Goal: Find specific page/section: Find specific page/section

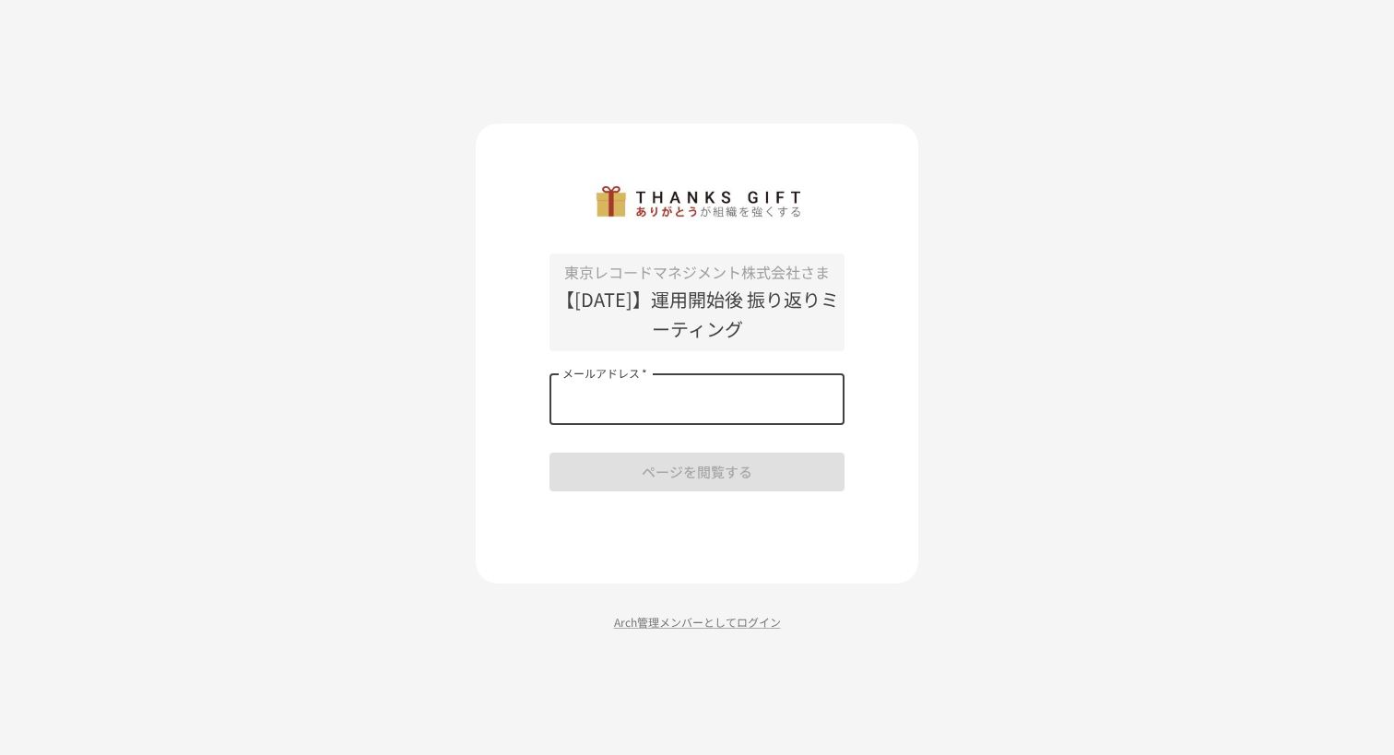
click at [701, 413] on input "メールアドレス   *" at bounding box center [696, 399] width 295 height 52
type input "**********"
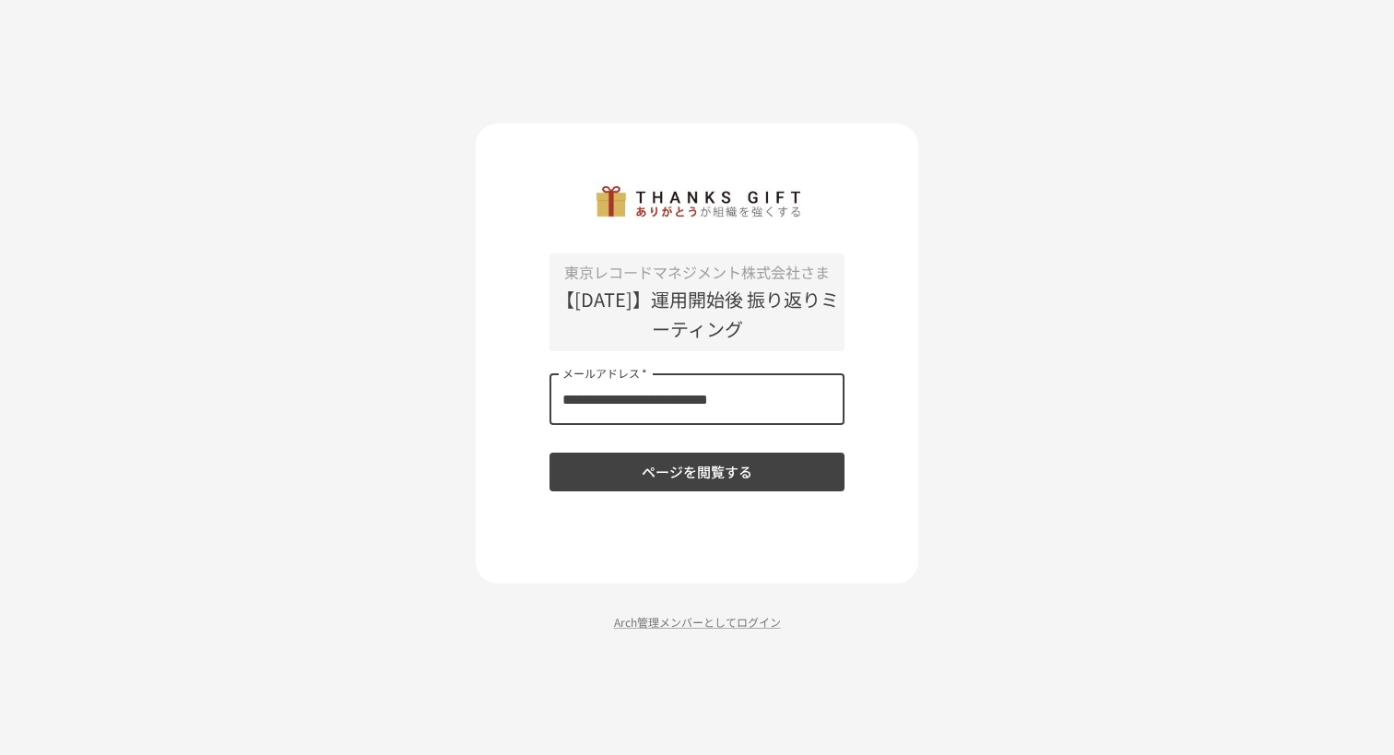
click at [702, 473] on button "ページを閲覧する" at bounding box center [696, 472] width 295 height 39
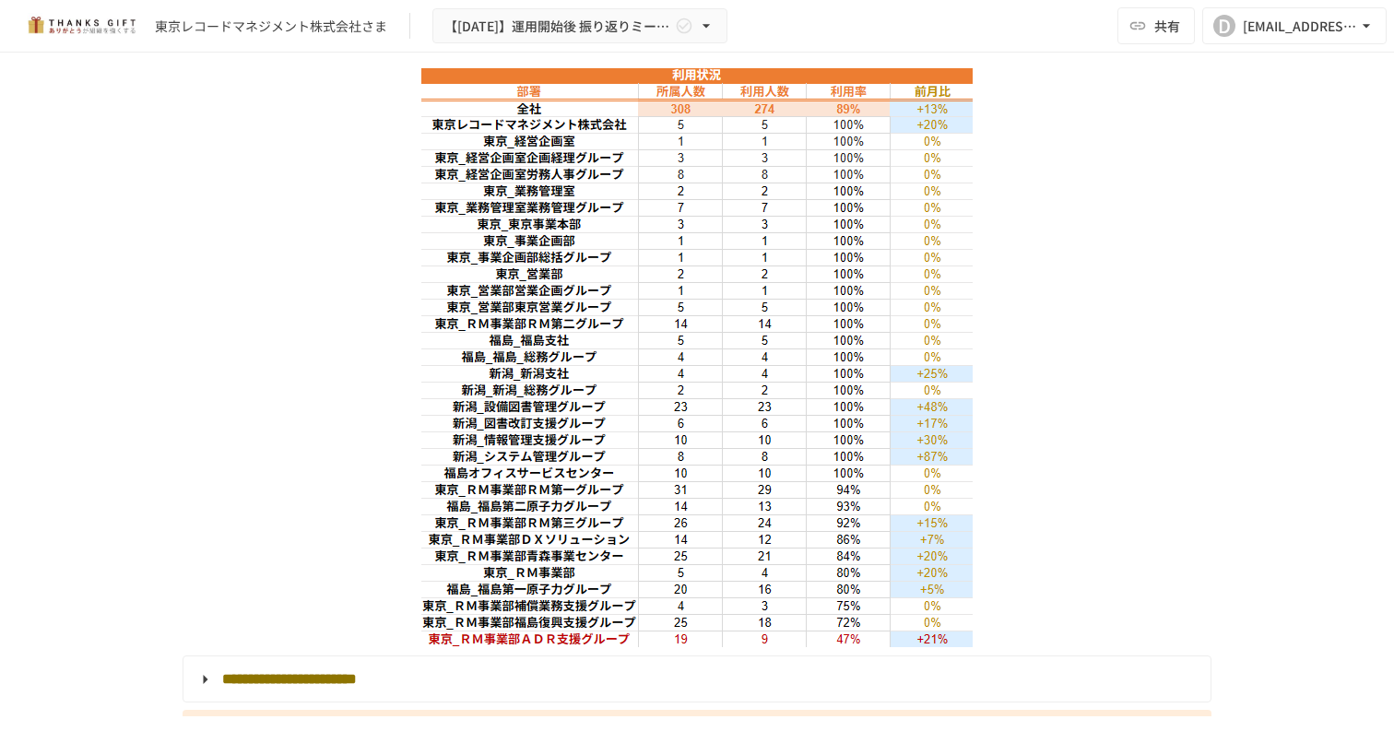
scroll to position [4222, 0]
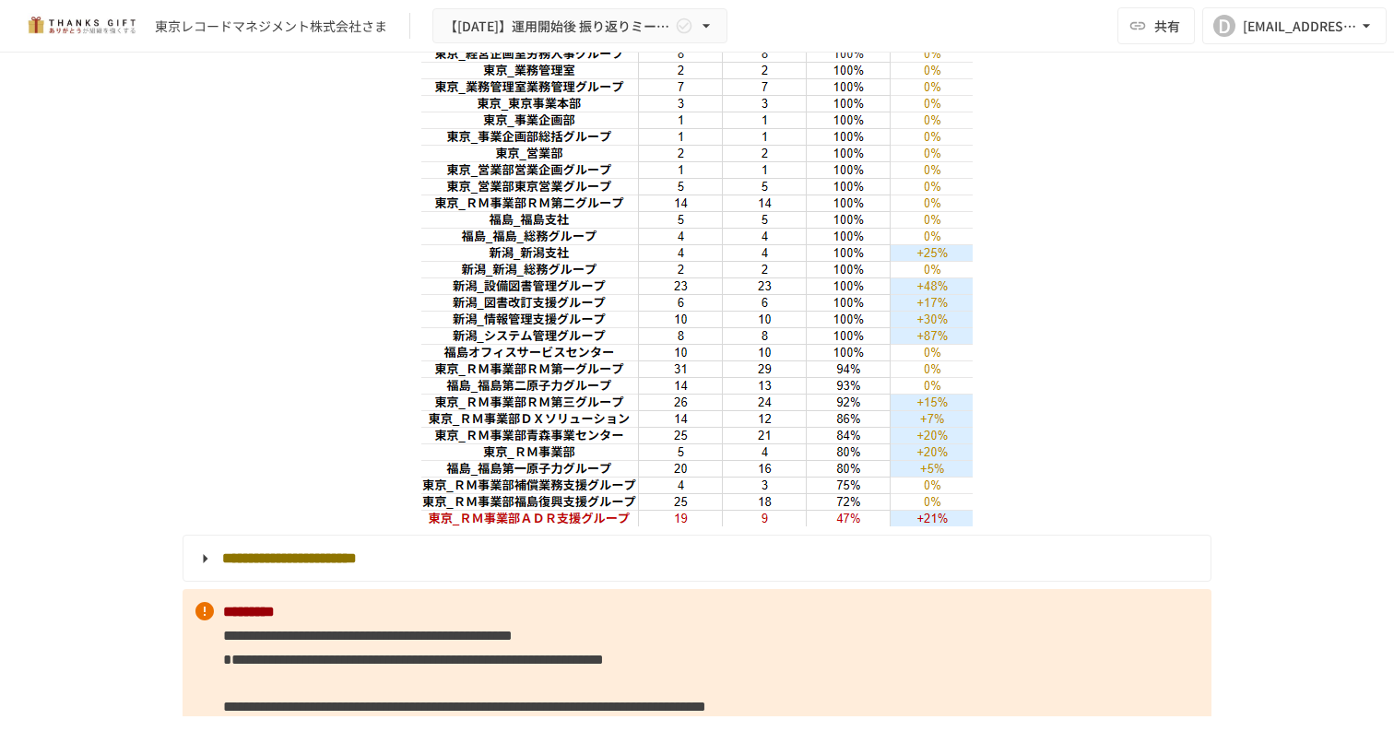
click at [626, 523] on img at bounding box center [696, 236] width 551 height 579
click at [615, 502] on img at bounding box center [696, 236] width 551 height 579
click at [583, 401] on img at bounding box center [696, 236] width 551 height 579
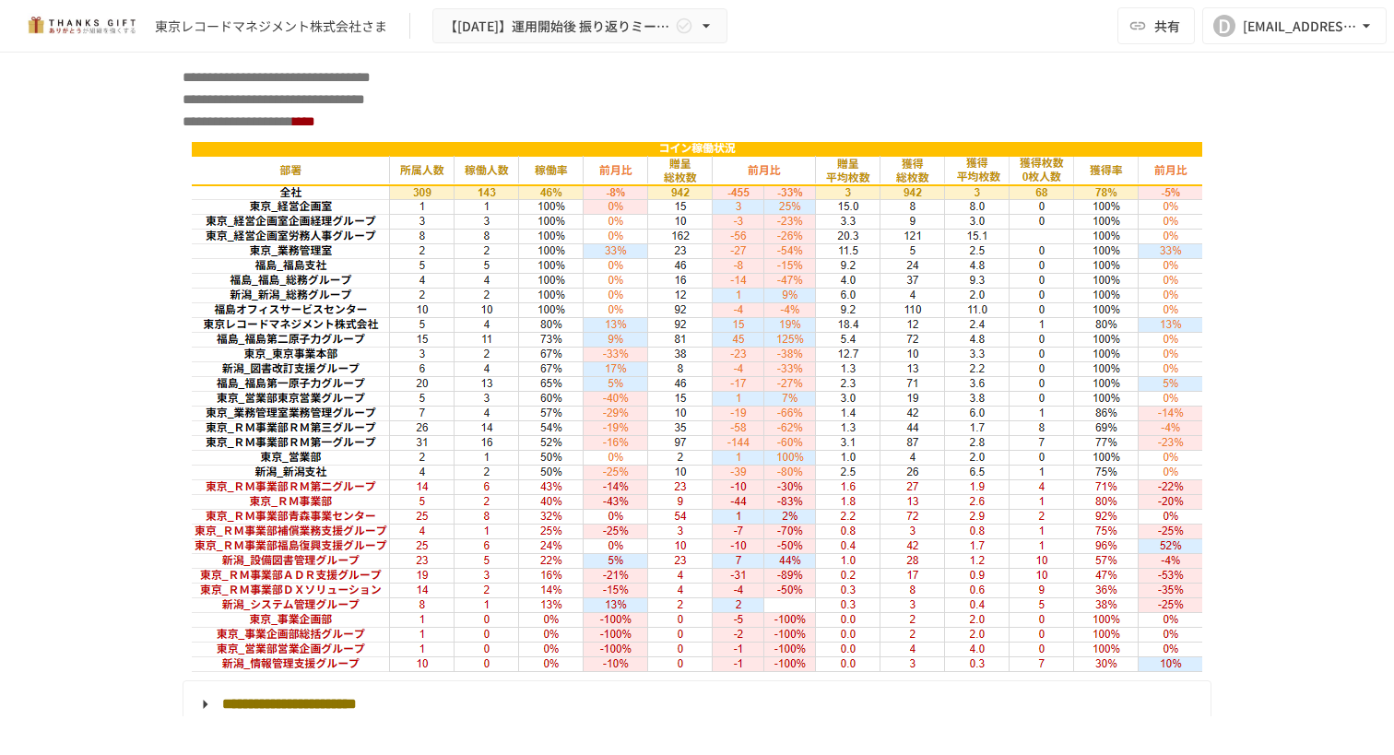
scroll to position [5328, 0]
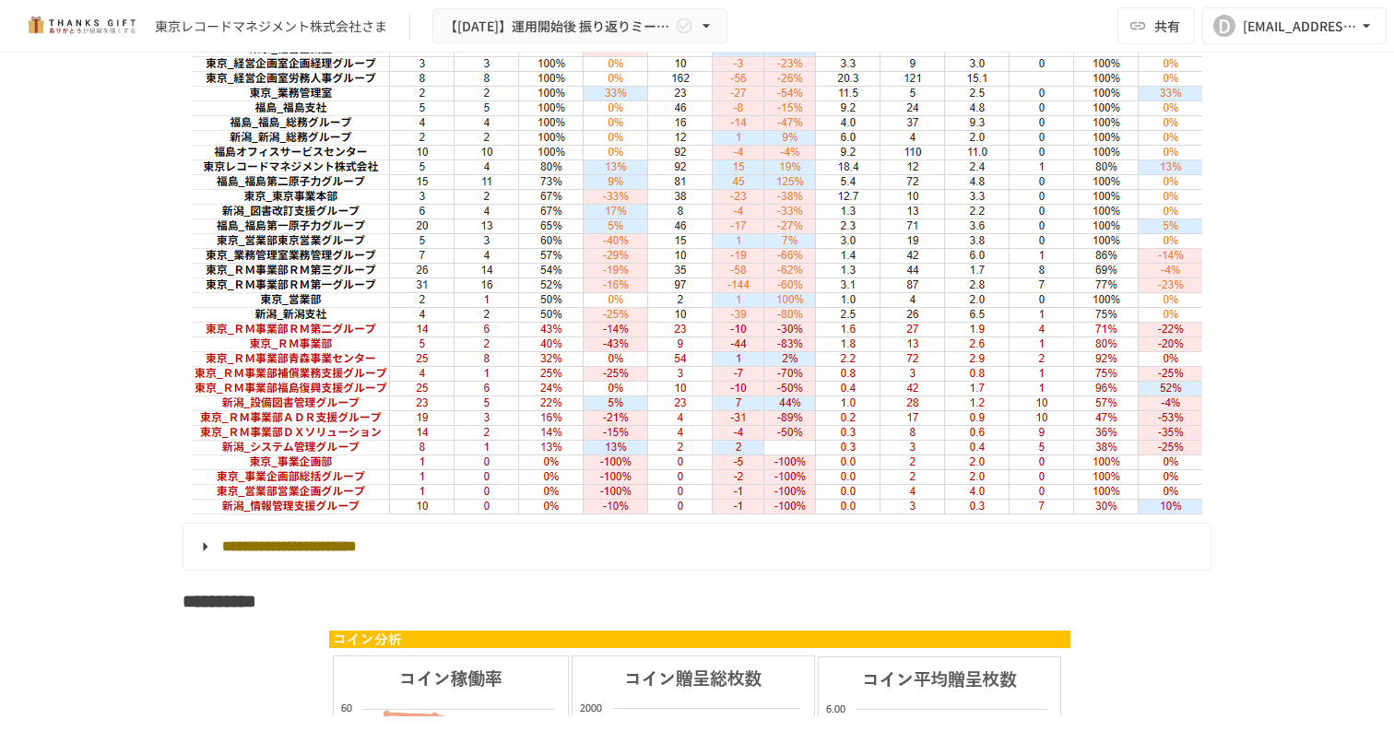
click at [354, 514] on img at bounding box center [697, 249] width 1010 height 530
click at [365, 514] on img at bounding box center [697, 249] width 1010 height 530
click at [339, 514] on img at bounding box center [697, 249] width 1010 height 530
click at [330, 504] on img at bounding box center [697, 249] width 1010 height 530
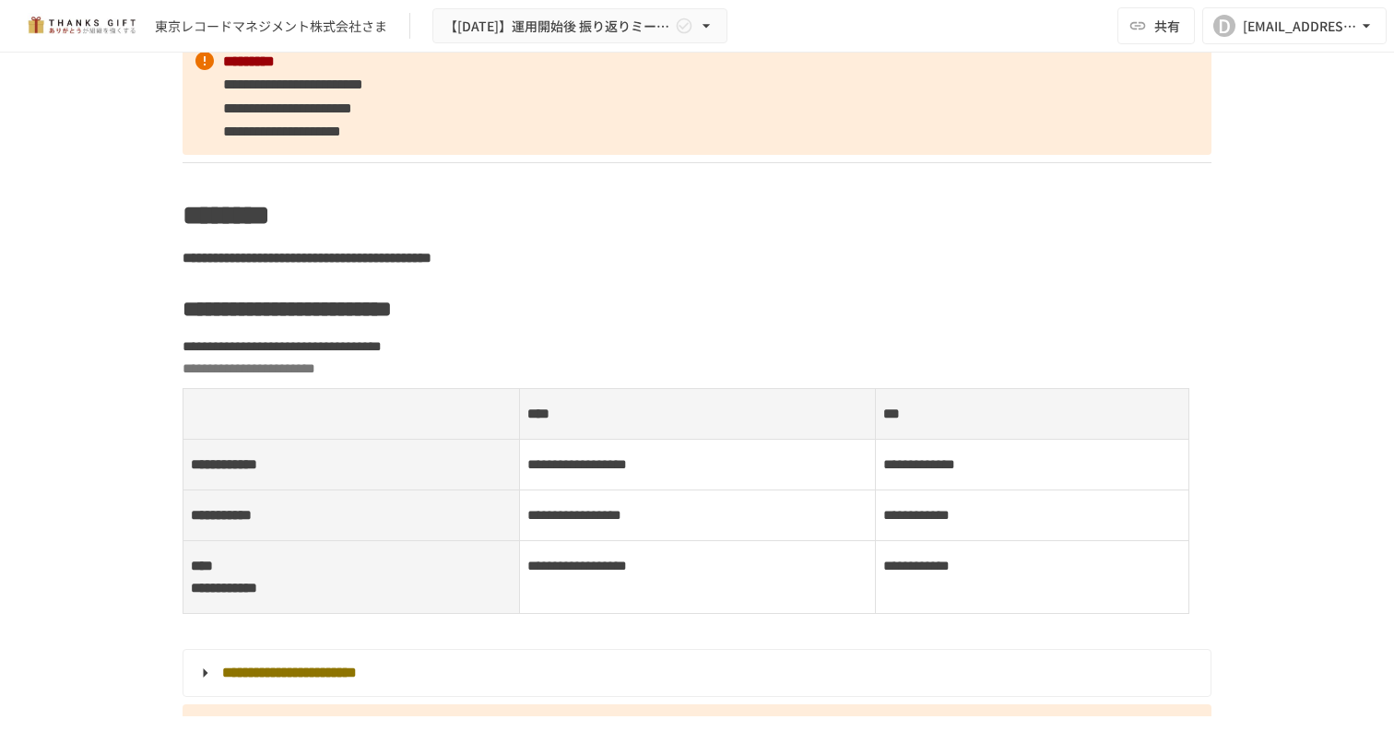
scroll to position [3115, 0]
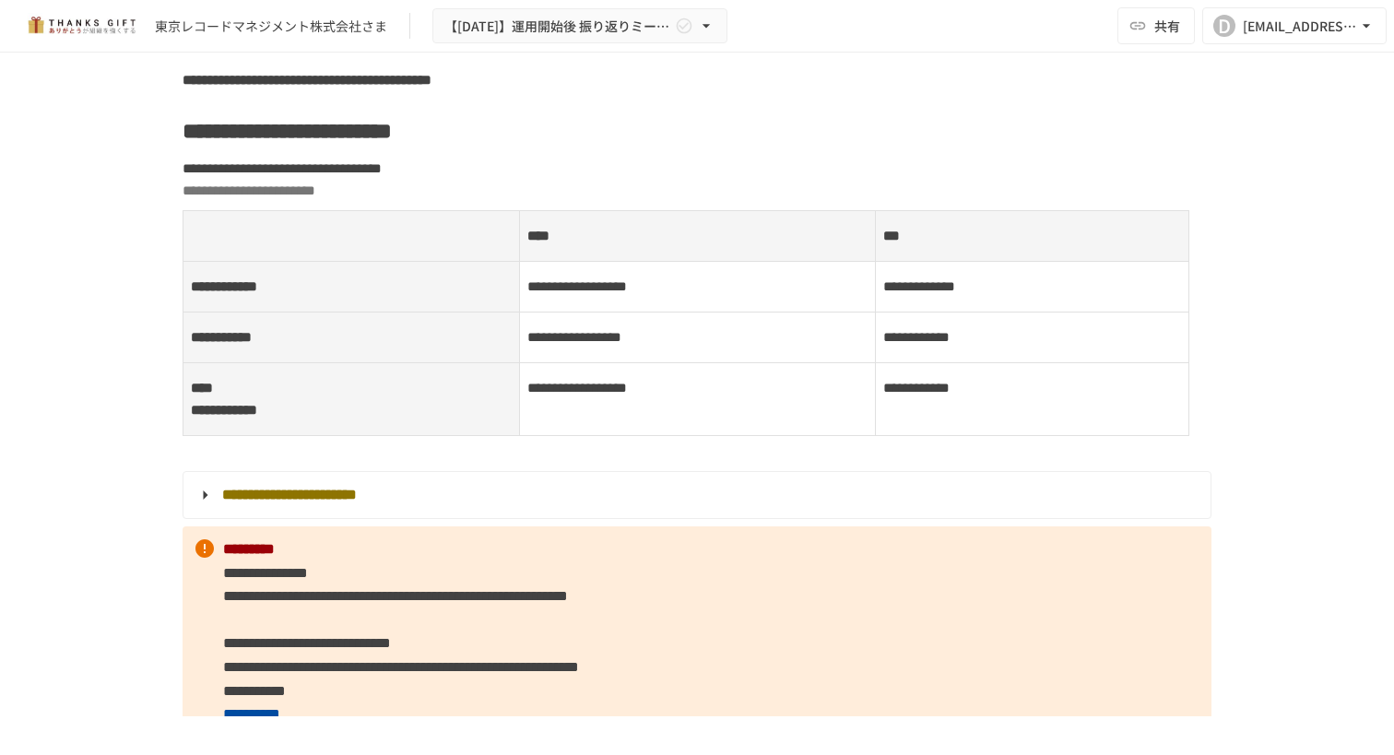
click at [584, 293] on span "**********" at bounding box center [577, 286] width 100 height 14
click at [565, 344] on span "**********" at bounding box center [574, 337] width 94 height 14
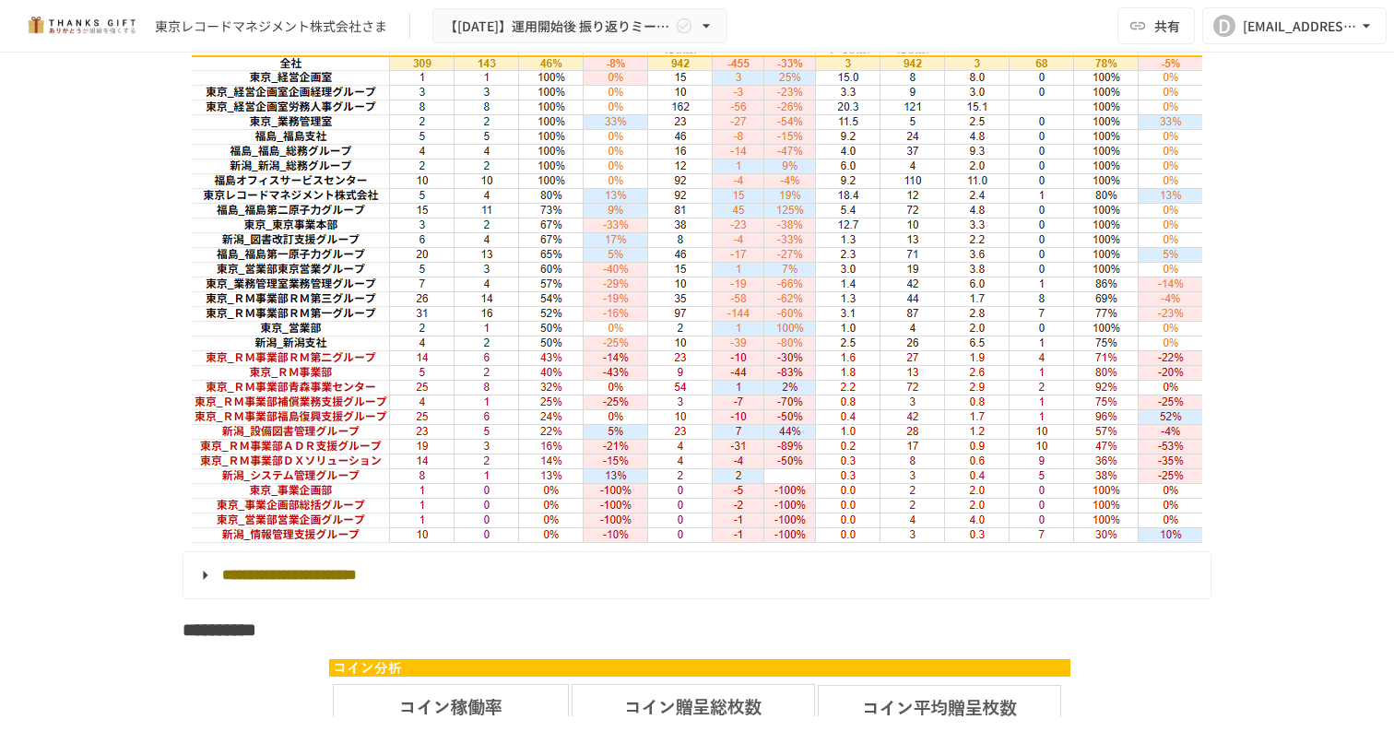
scroll to position [5328, 0]
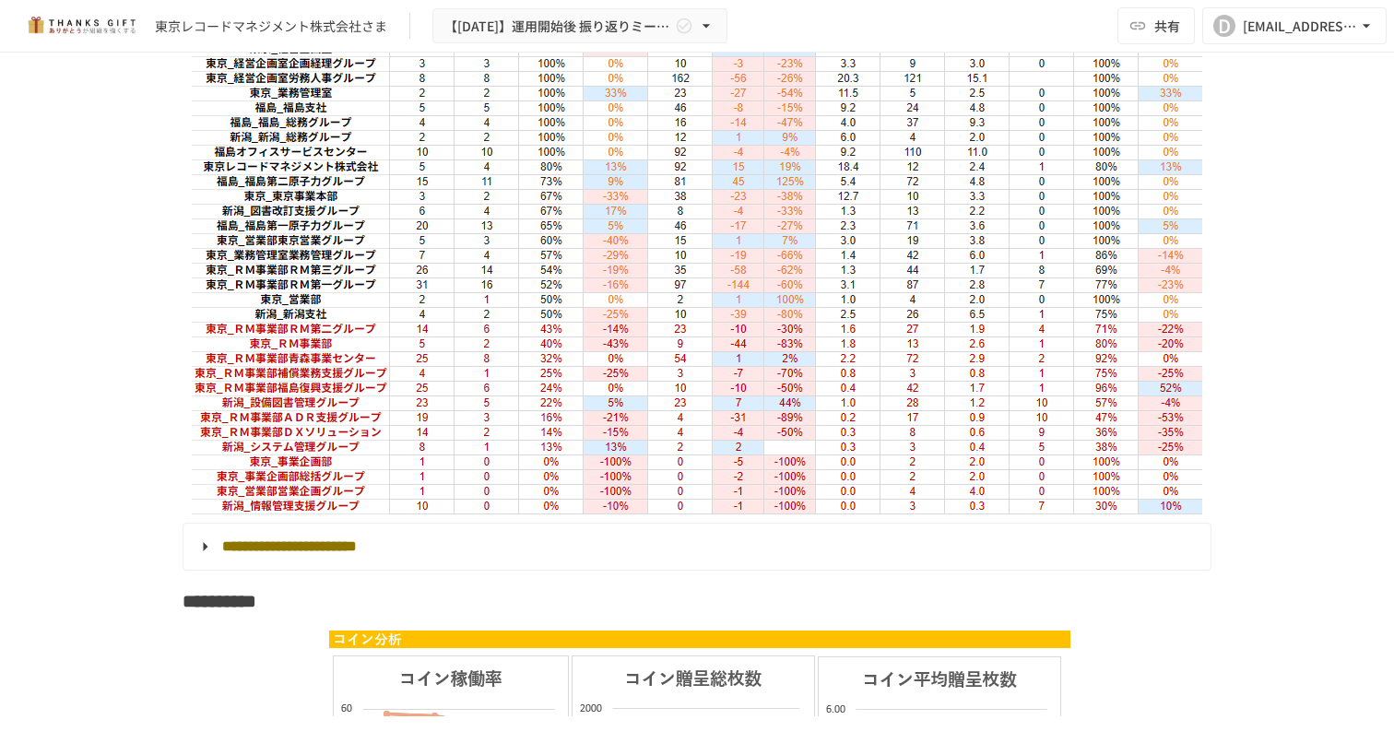
click at [317, 514] on img at bounding box center [697, 249] width 1010 height 530
click at [908, 510] on img at bounding box center [697, 249] width 1010 height 530
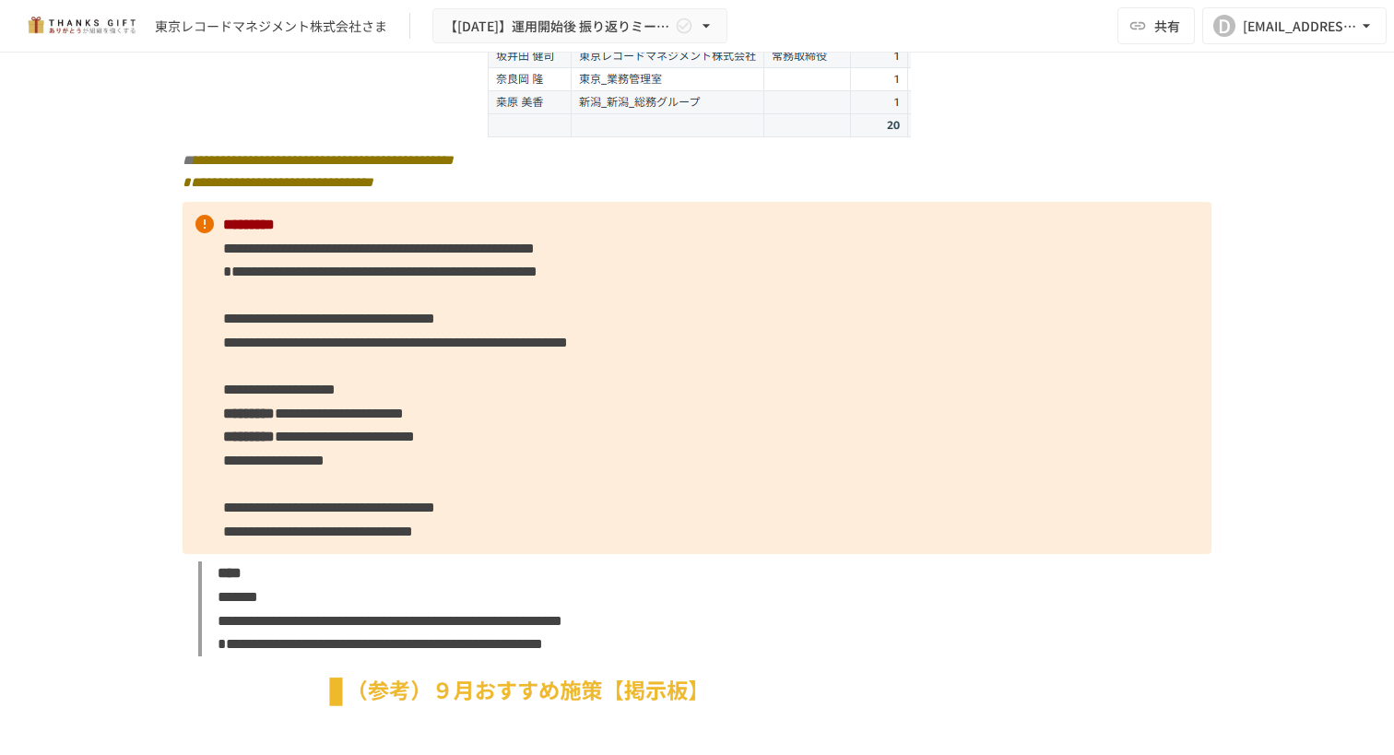
scroll to position [9385, 0]
